Goal: Feedback & Contribution: Leave review/rating

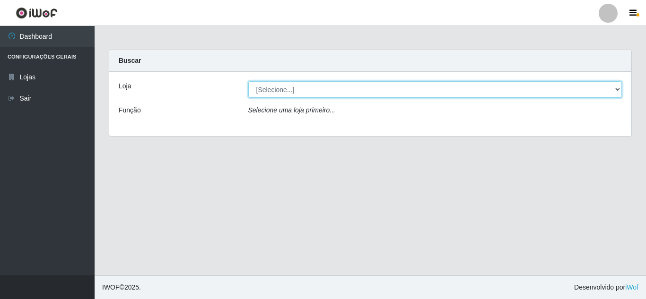
click at [291, 91] on select "[Selecione...] Queiroz Atacadão - [GEOGRAPHIC_DATA]" at bounding box center [435, 89] width 374 height 17
select select "225"
click at [248, 81] on select "[Selecione...] Queiroz Atacadão - [GEOGRAPHIC_DATA]" at bounding box center [435, 89] width 374 height 17
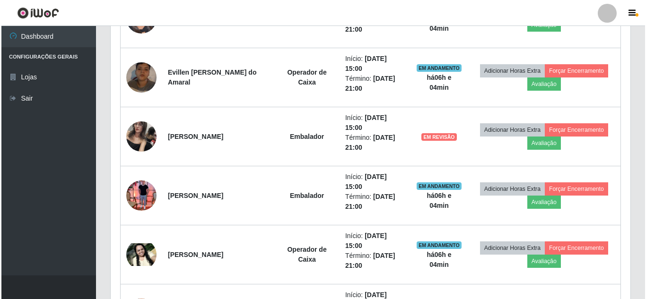
scroll to position [472460, 472137]
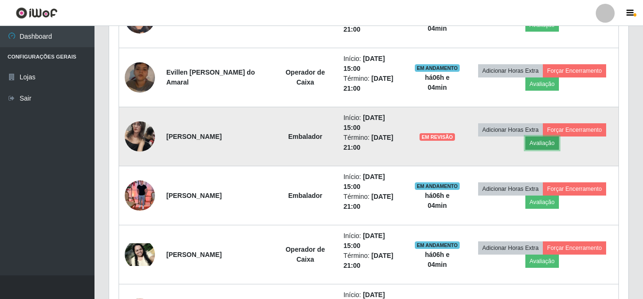
click at [544, 146] on button "Avaliação" at bounding box center [543, 143] width 34 height 13
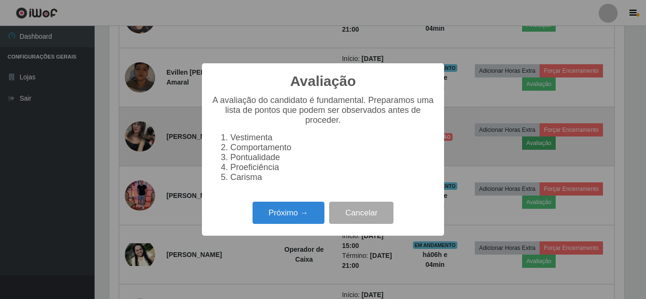
scroll to position [196, 515]
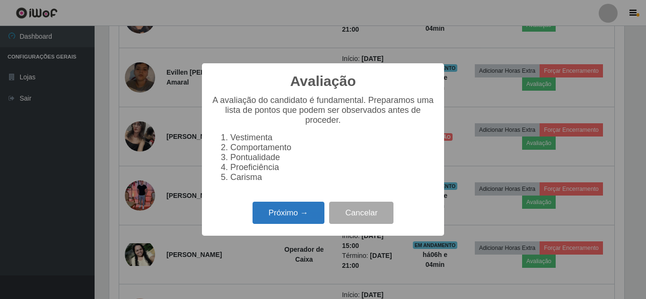
click at [292, 221] on button "Próximo →" at bounding box center [288, 213] width 72 height 22
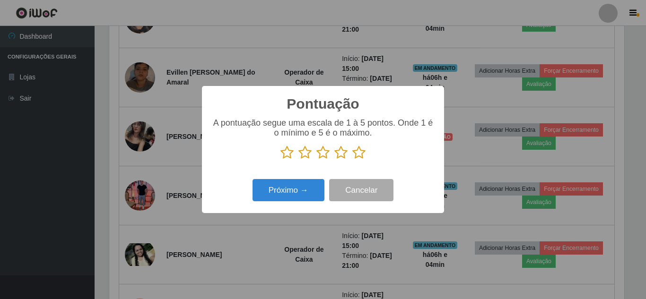
scroll to position [472460, 472141]
click at [359, 154] on icon at bounding box center [358, 153] width 13 height 14
click at [352, 160] on input "radio" at bounding box center [352, 160] width 0 height 0
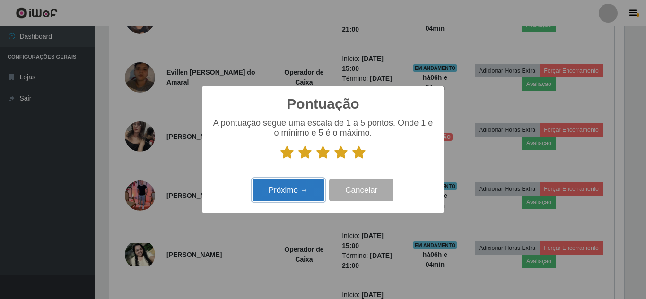
click at [308, 182] on button "Próximo →" at bounding box center [288, 190] width 72 height 22
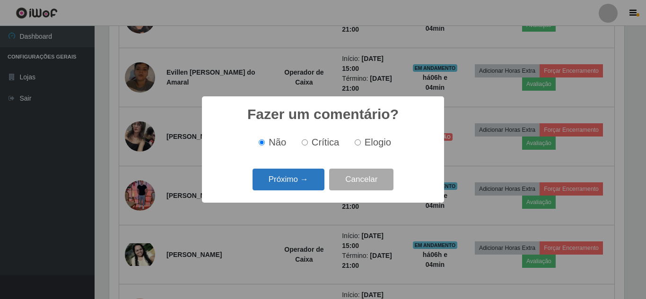
click at [300, 188] on button "Próximo →" at bounding box center [288, 180] width 72 height 22
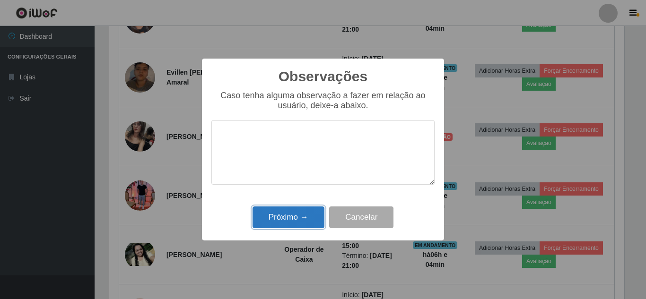
click at [291, 213] on button "Próximo →" at bounding box center [288, 218] width 72 height 22
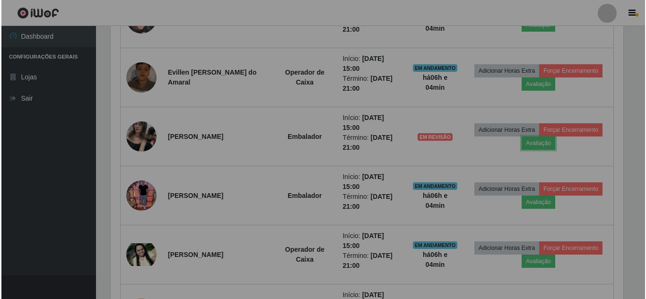
scroll to position [196, 519]
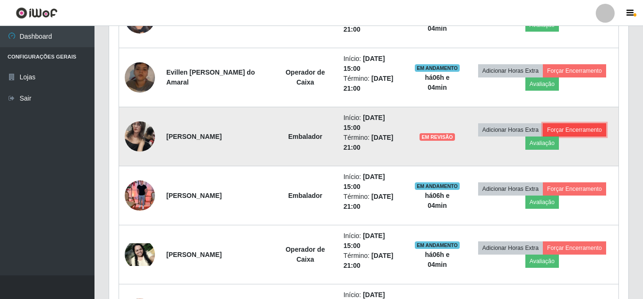
click at [583, 127] on button "Forçar Encerramento" at bounding box center [574, 129] width 63 height 13
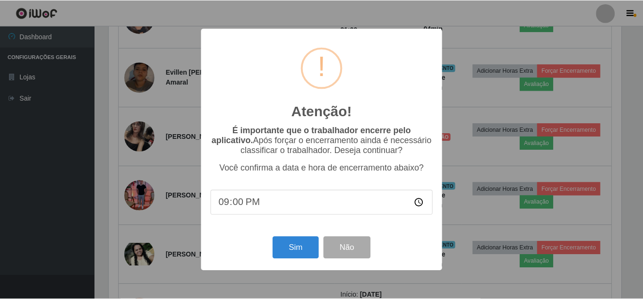
scroll to position [196, 515]
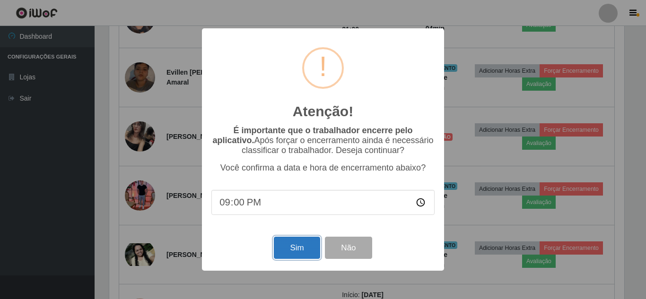
click at [294, 254] on button "Sim" at bounding box center [297, 248] width 46 height 22
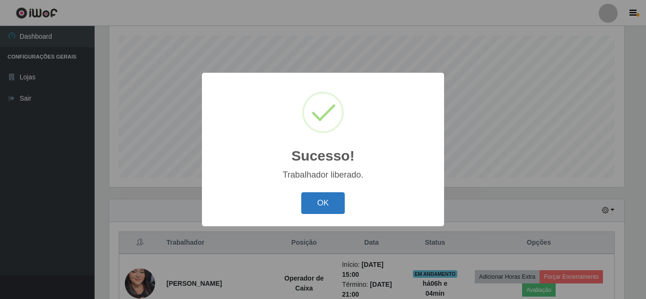
click at [323, 207] on button "OK" at bounding box center [323, 203] width 44 height 22
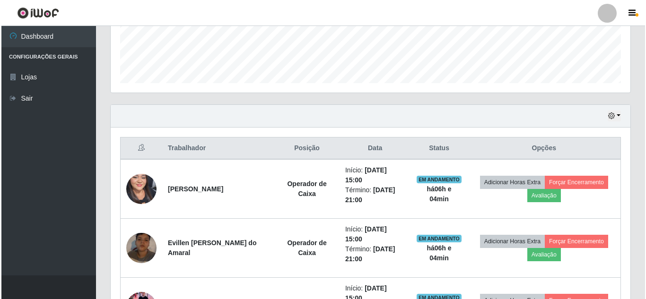
scroll to position [302, 0]
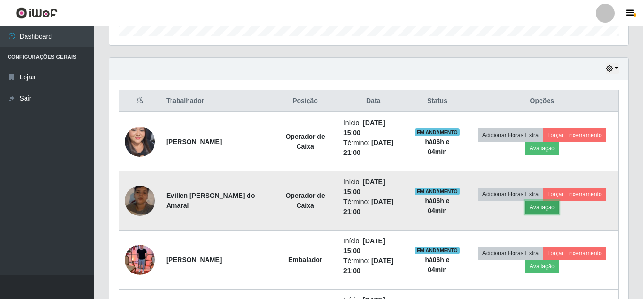
click at [546, 207] on button "Avaliação" at bounding box center [543, 207] width 34 height 13
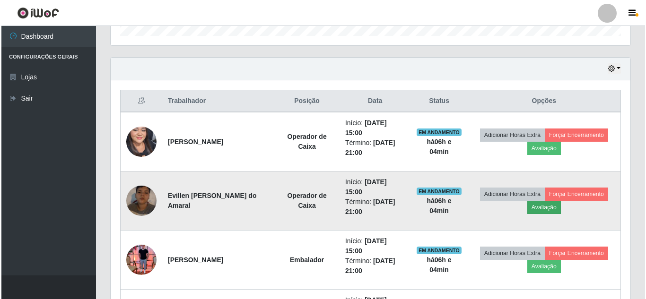
scroll to position [196, 515]
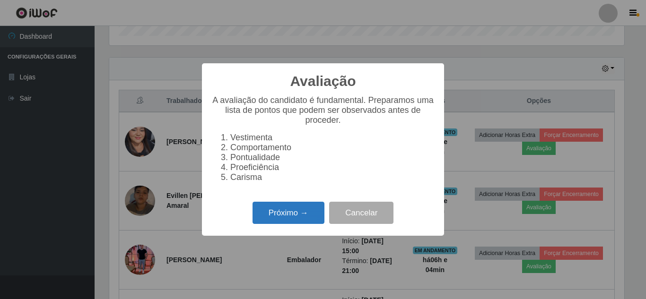
click at [298, 221] on button "Próximo →" at bounding box center [288, 213] width 72 height 22
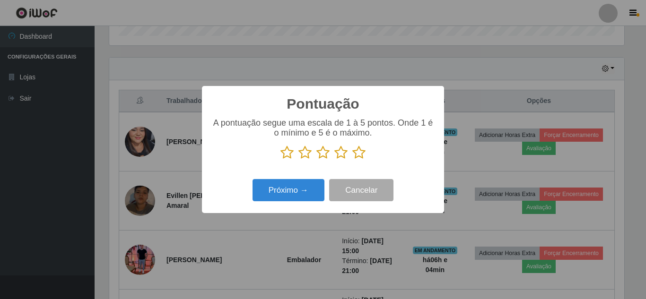
scroll to position [472460, 472141]
click at [362, 154] on icon at bounding box center [358, 153] width 13 height 14
click at [352, 160] on input "radio" at bounding box center [352, 160] width 0 height 0
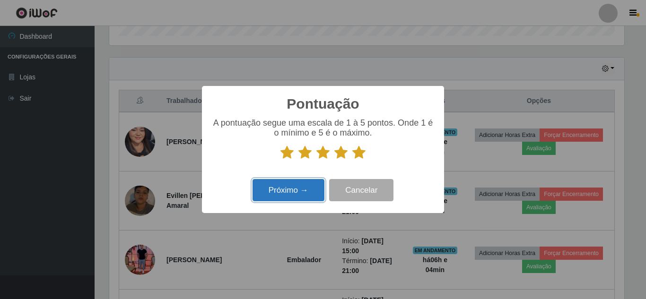
click at [286, 189] on button "Próximo →" at bounding box center [288, 190] width 72 height 22
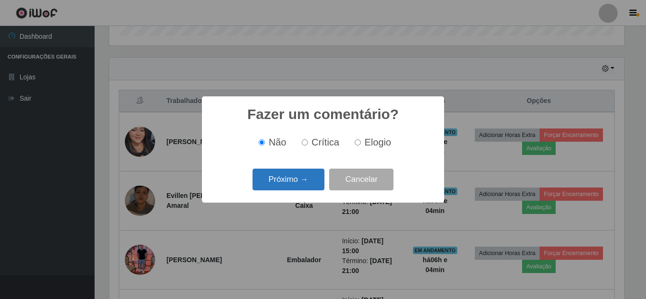
click at [295, 180] on button "Próximo →" at bounding box center [288, 180] width 72 height 22
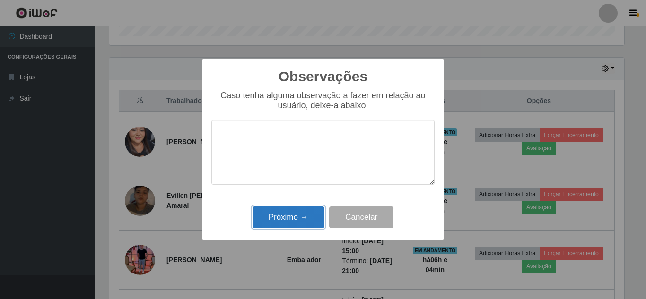
click at [290, 224] on button "Próximo →" at bounding box center [288, 218] width 72 height 22
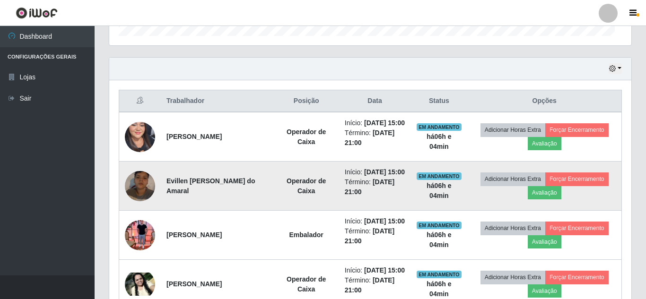
scroll to position [196, 519]
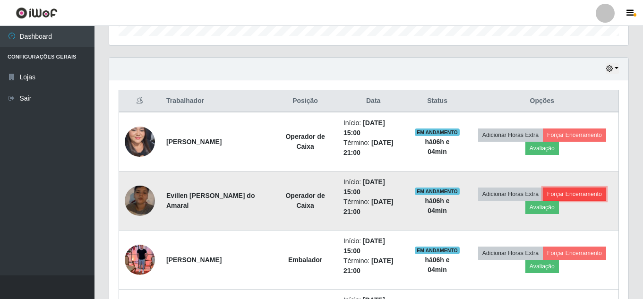
click at [578, 194] on button "Forçar Encerramento" at bounding box center [574, 194] width 63 height 13
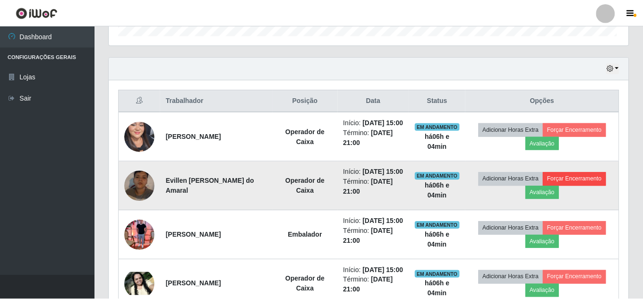
scroll to position [196, 515]
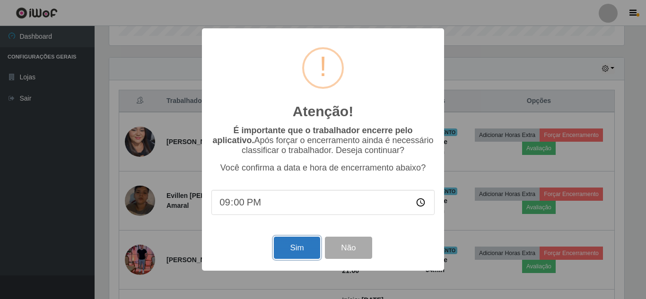
click at [295, 252] on button "Sim" at bounding box center [297, 248] width 46 height 22
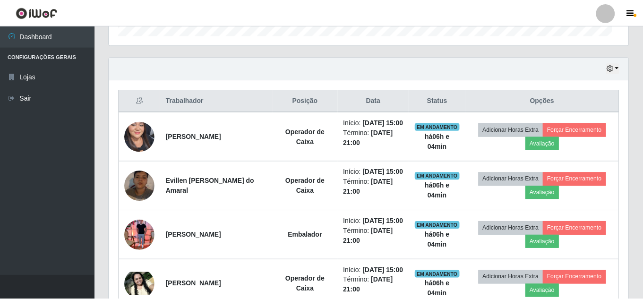
scroll to position [0, 0]
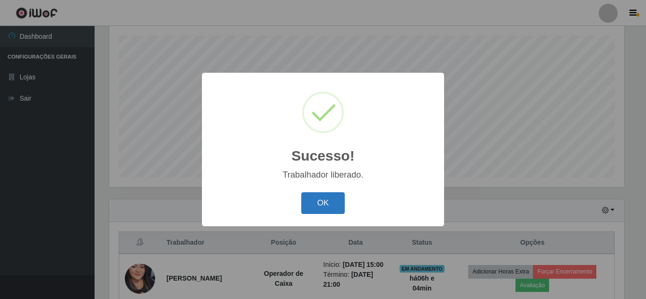
click at [336, 207] on button "OK" at bounding box center [323, 203] width 44 height 22
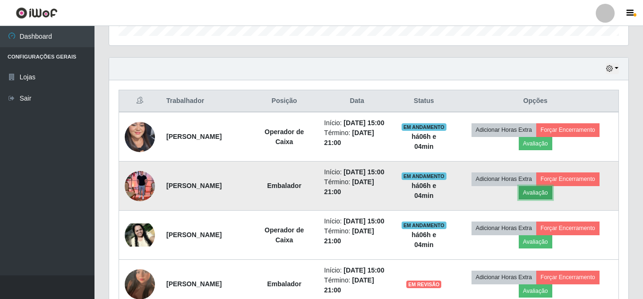
click at [547, 199] on button "Avaliação" at bounding box center [536, 192] width 34 height 13
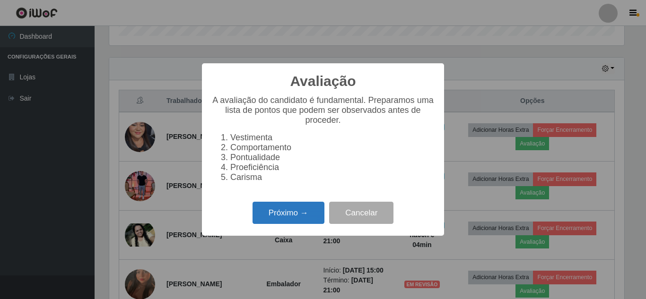
click at [308, 223] on button "Próximo →" at bounding box center [288, 213] width 72 height 22
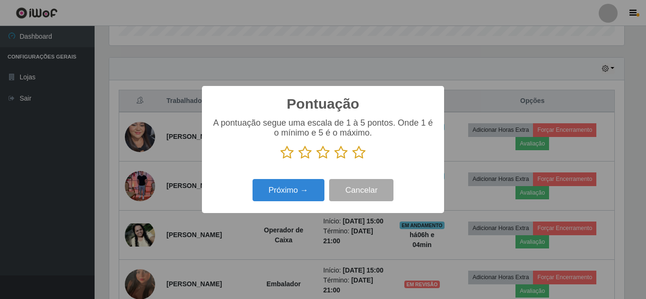
click at [361, 156] on icon at bounding box center [358, 153] width 13 height 14
click at [352, 160] on input "radio" at bounding box center [352, 160] width 0 height 0
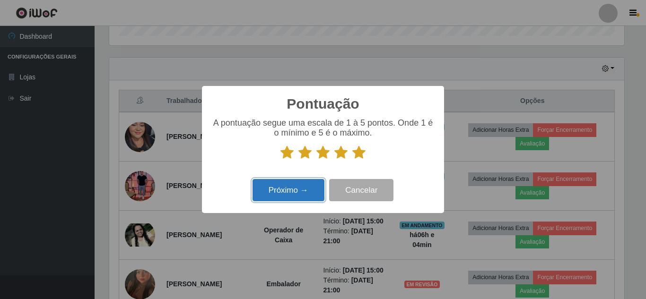
click at [297, 190] on button "Próximo →" at bounding box center [288, 190] width 72 height 22
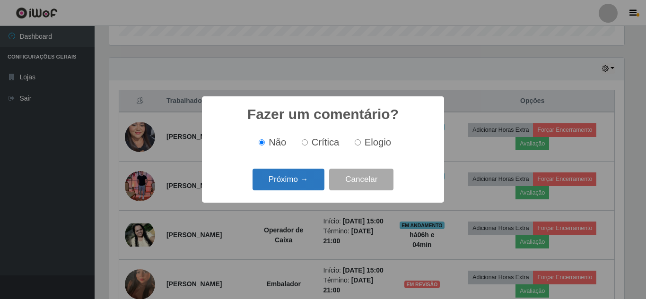
click at [297, 190] on button "Próximo →" at bounding box center [288, 180] width 72 height 22
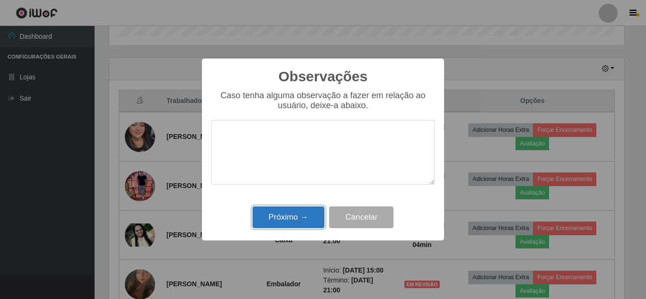
click at [290, 222] on button "Próximo →" at bounding box center [288, 218] width 72 height 22
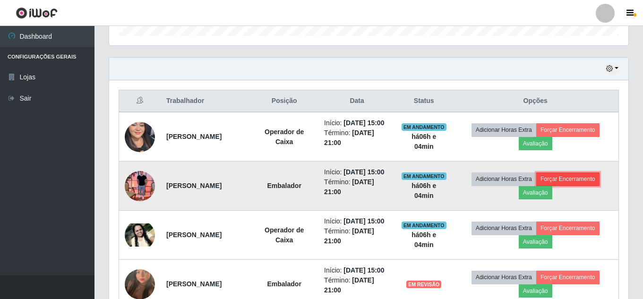
click at [583, 186] on button "Forçar Encerramento" at bounding box center [567, 179] width 63 height 13
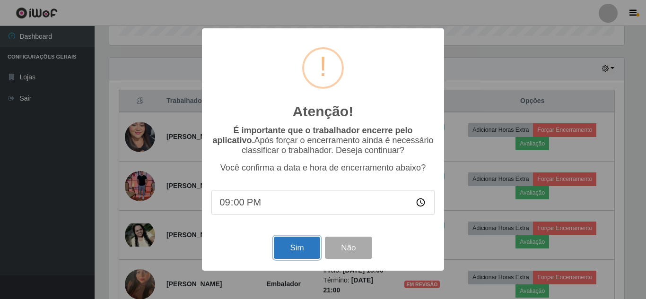
click at [294, 248] on button "Sim" at bounding box center [297, 248] width 46 height 22
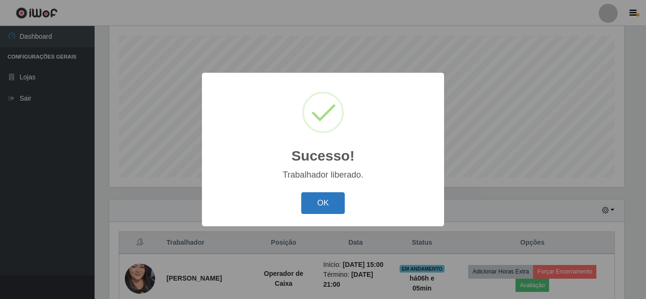
click at [324, 207] on button "OK" at bounding box center [323, 203] width 44 height 22
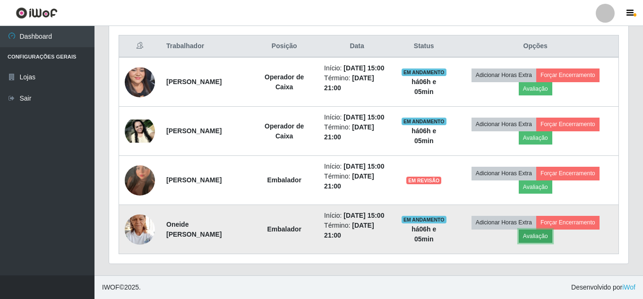
click at [538, 234] on button "Avaliação" at bounding box center [536, 236] width 34 height 13
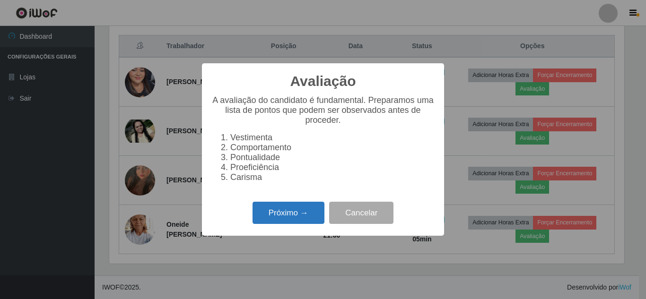
click at [303, 221] on button "Próximo →" at bounding box center [288, 213] width 72 height 22
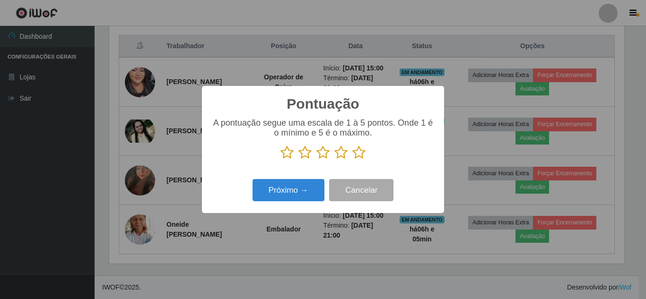
click at [363, 154] on icon at bounding box center [358, 153] width 13 height 14
click at [352, 160] on input "radio" at bounding box center [352, 160] width 0 height 0
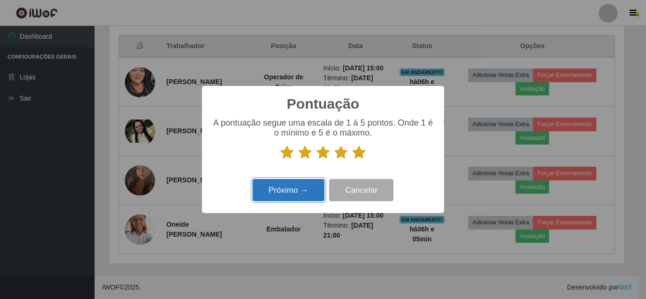
click at [297, 196] on button "Próximo →" at bounding box center [288, 190] width 72 height 22
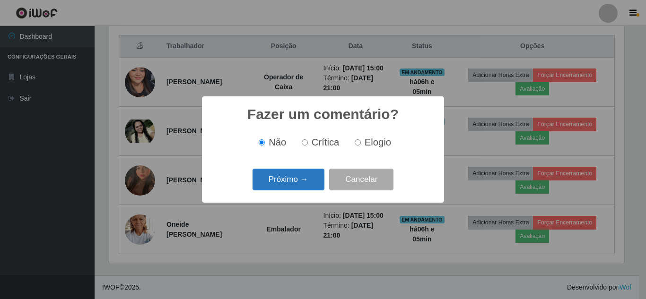
click at [302, 184] on button "Próximo →" at bounding box center [288, 180] width 72 height 22
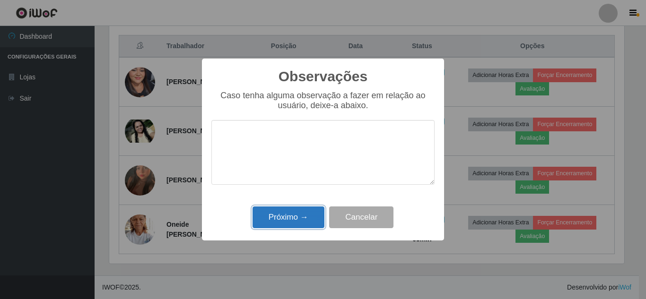
click at [294, 219] on button "Próximo →" at bounding box center [288, 218] width 72 height 22
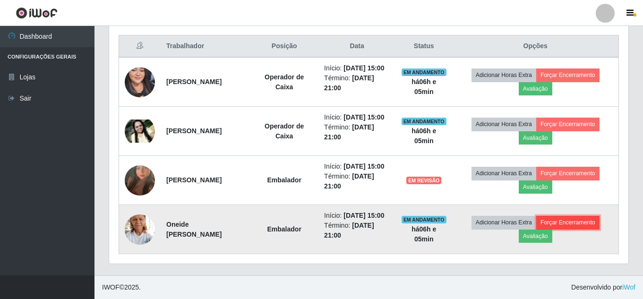
click at [579, 216] on button "Forçar Encerramento" at bounding box center [567, 222] width 63 height 13
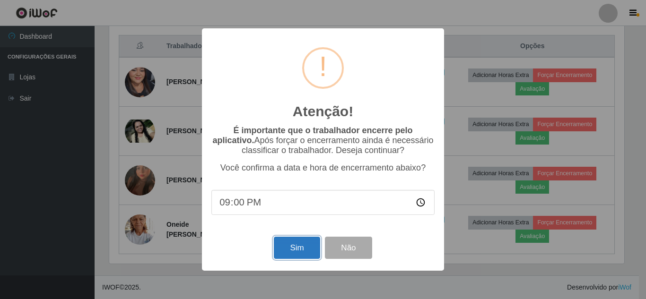
click at [296, 257] on button "Sim" at bounding box center [297, 248] width 46 height 22
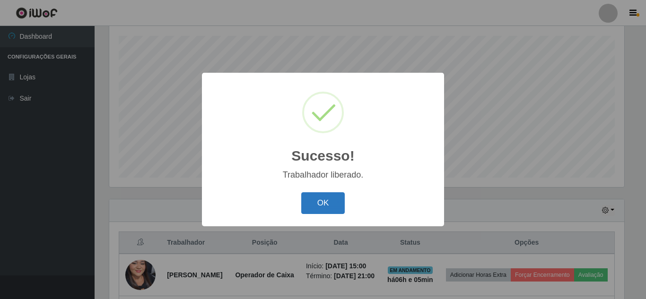
click at [328, 207] on button "OK" at bounding box center [323, 203] width 44 height 22
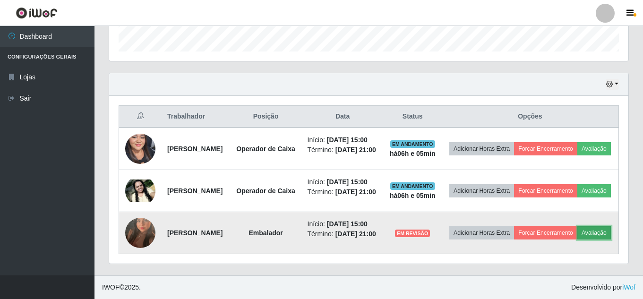
click at [578, 230] on button "Avaliação" at bounding box center [595, 232] width 34 height 13
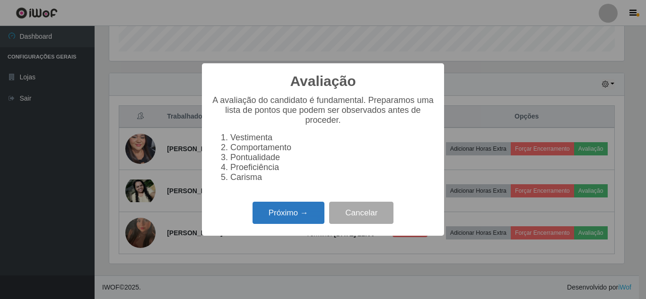
click at [280, 218] on button "Próximo →" at bounding box center [288, 213] width 72 height 22
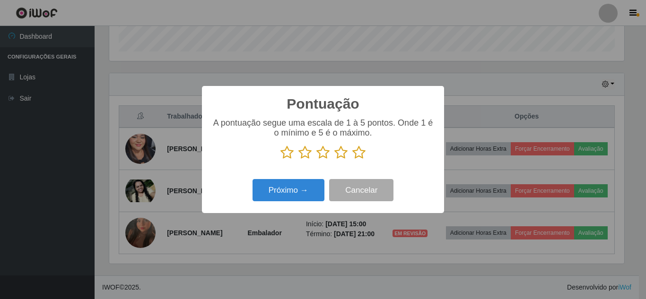
click at [363, 159] on icon at bounding box center [358, 153] width 13 height 14
click at [352, 160] on input "radio" at bounding box center [352, 160] width 0 height 0
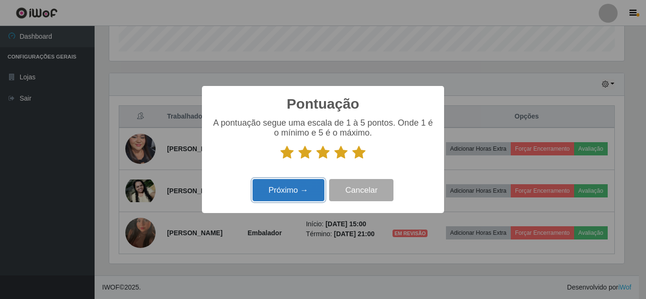
click at [286, 191] on button "Próximo →" at bounding box center [288, 190] width 72 height 22
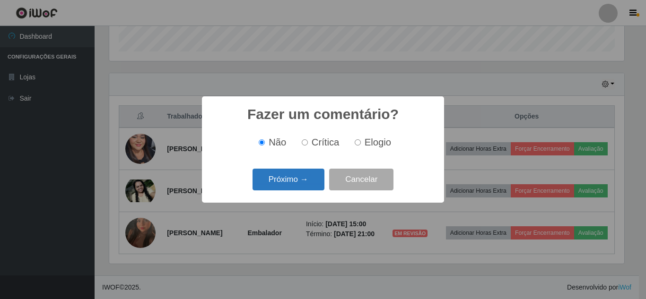
click at [292, 184] on button "Próximo →" at bounding box center [288, 180] width 72 height 22
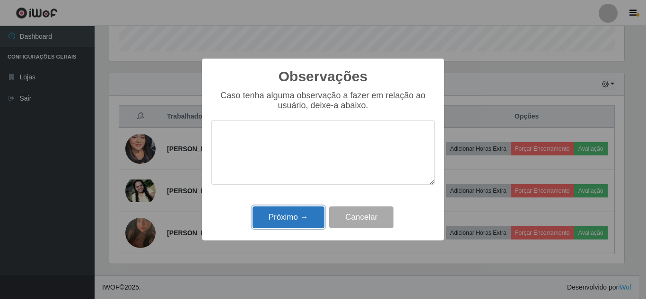
click at [286, 224] on button "Próximo →" at bounding box center [288, 218] width 72 height 22
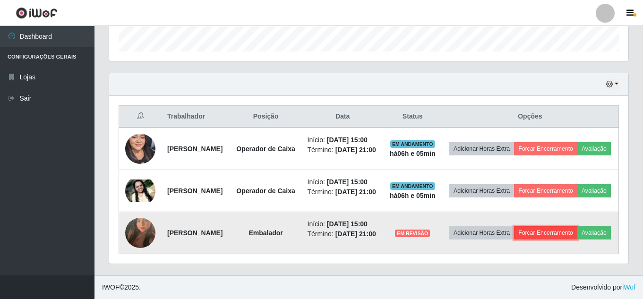
click at [572, 216] on td "Adicionar Horas Extra Forçar Encerramento Avaliação" at bounding box center [530, 233] width 177 height 42
click at [589, 226] on button "Forçar Encerramento" at bounding box center [562, 232] width 63 height 13
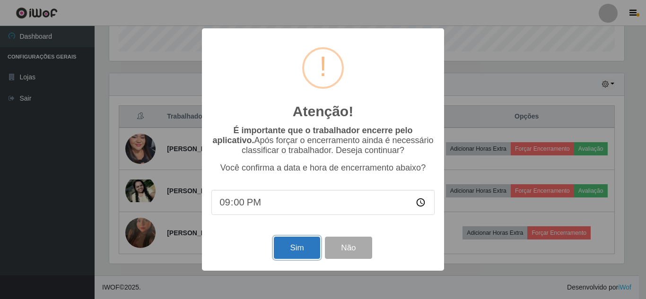
click at [300, 249] on button "Sim" at bounding box center [297, 248] width 46 height 22
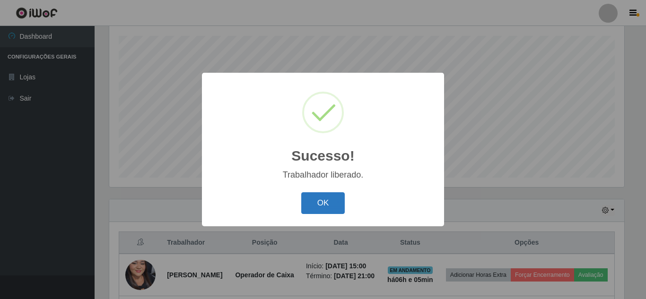
click at [320, 207] on button "OK" at bounding box center [323, 203] width 44 height 22
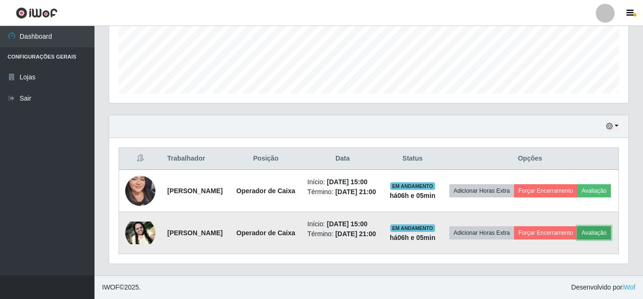
click at [578, 233] on button "Avaliação" at bounding box center [595, 232] width 34 height 13
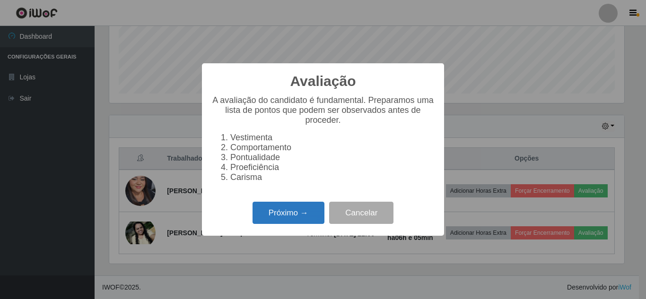
click at [305, 224] on button "Próximo →" at bounding box center [288, 213] width 72 height 22
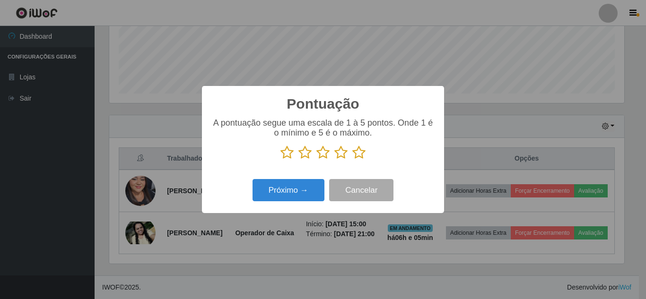
click at [363, 156] on icon at bounding box center [358, 153] width 13 height 14
click at [352, 160] on input "radio" at bounding box center [352, 160] width 0 height 0
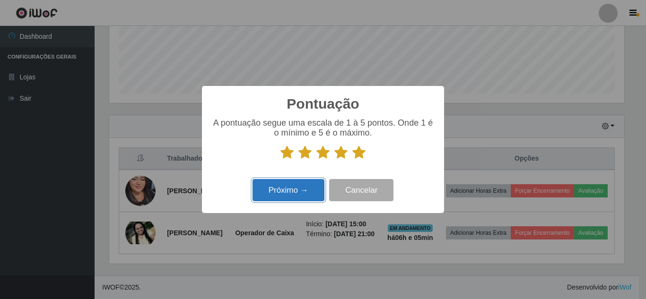
click at [299, 187] on button "Próximo →" at bounding box center [288, 190] width 72 height 22
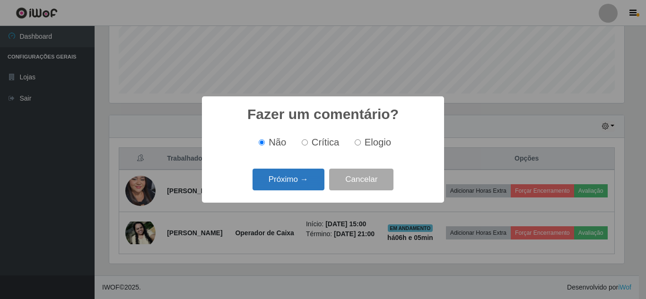
click at [304, 182] on button "Próximo →" at bounding box center [288, 180] width 72 height 22
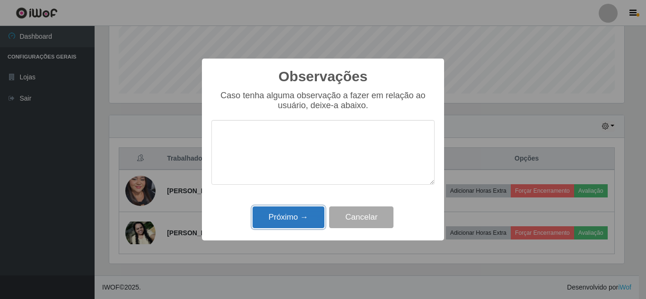
click at [295, 213] on button "Próximo →" at bounding box center [288, 218] width 72 height 22
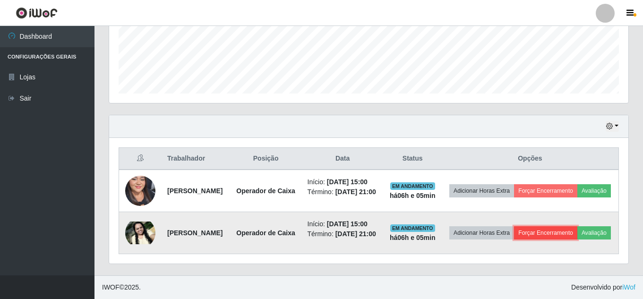
click at [578, 226] on button "Forçar Encerramento" at bounding box center [545, 232] width 63 height 13
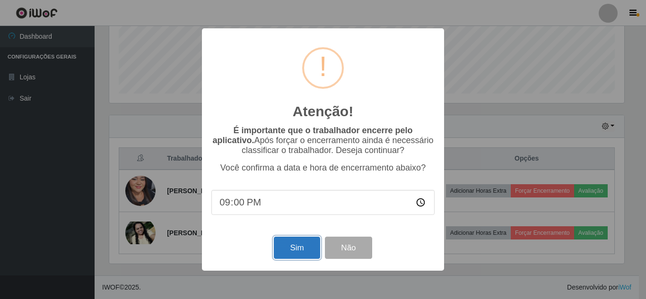
click at [288, 255] on button "Sim" at bounding box center [297, 248] width 46 height 22
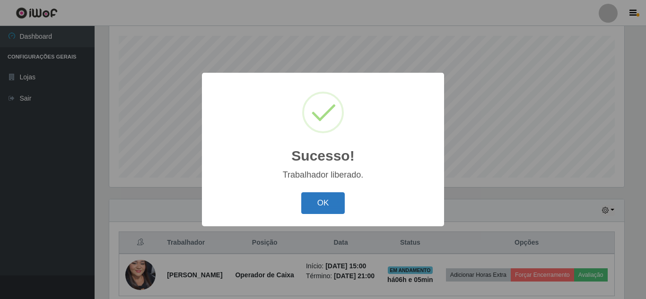
click at [324, 201] on button "OK" at bounding box center [323, 203] width 44 height 22
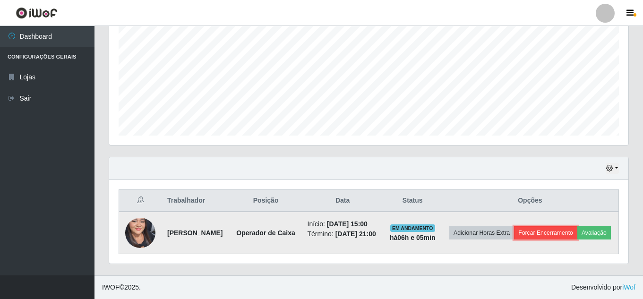
click at [578, 226] on button "Forçar Encerramento" at bounding box center [545, 232] width 63 height 13
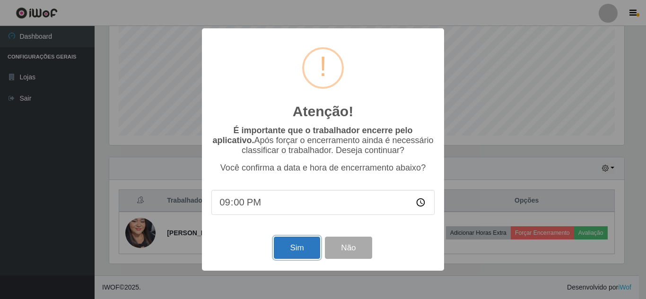
click at [290, 250] on button "Sim" at bounding box center [297, 248] width 46 height 22
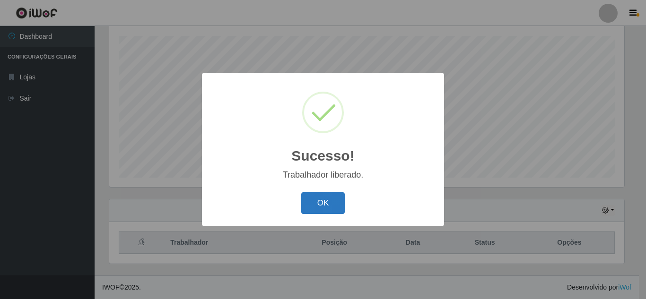
click at [321, 209] on button "OK" at bounding box center [323, 203] width 44 height 22
